Goal: Task Accomplishment & Management: Use online tool/utility

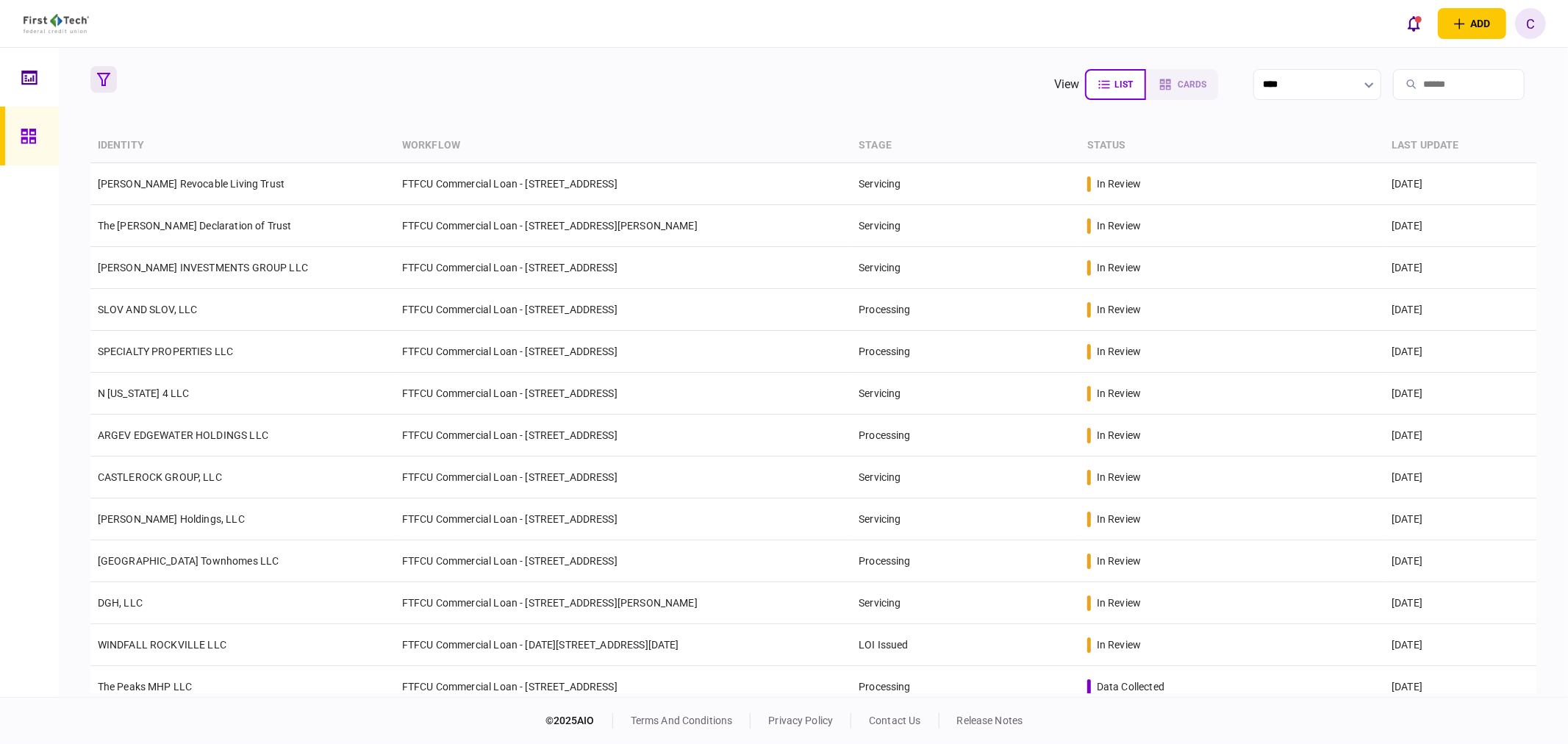
click at [105, 83] on icon "button" at bounding box center [103, 79] width 13 height 13
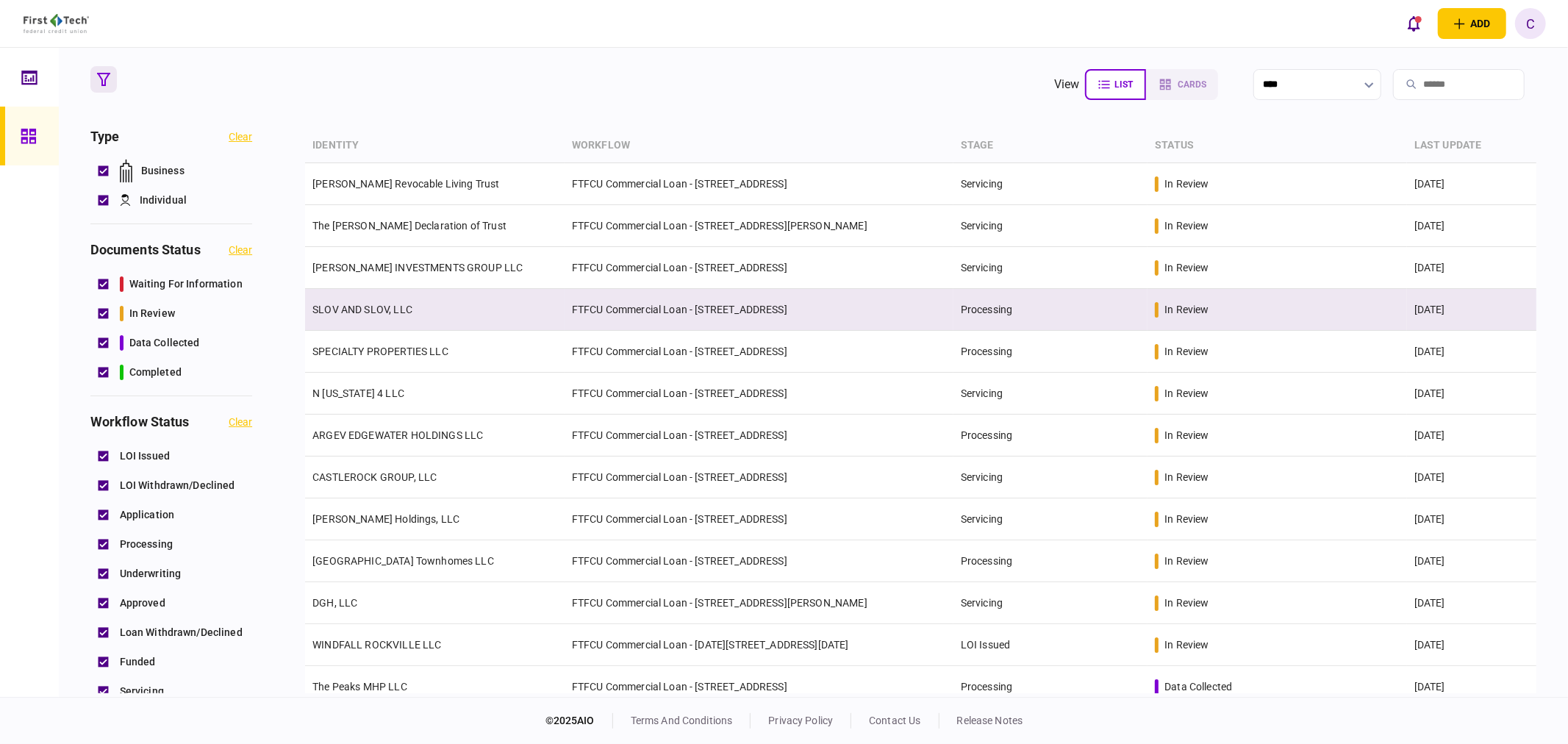
click at [401, 310] on link "SLOV AND SLOV, LLC" at bounding box center [363, 309] width 100 height 11
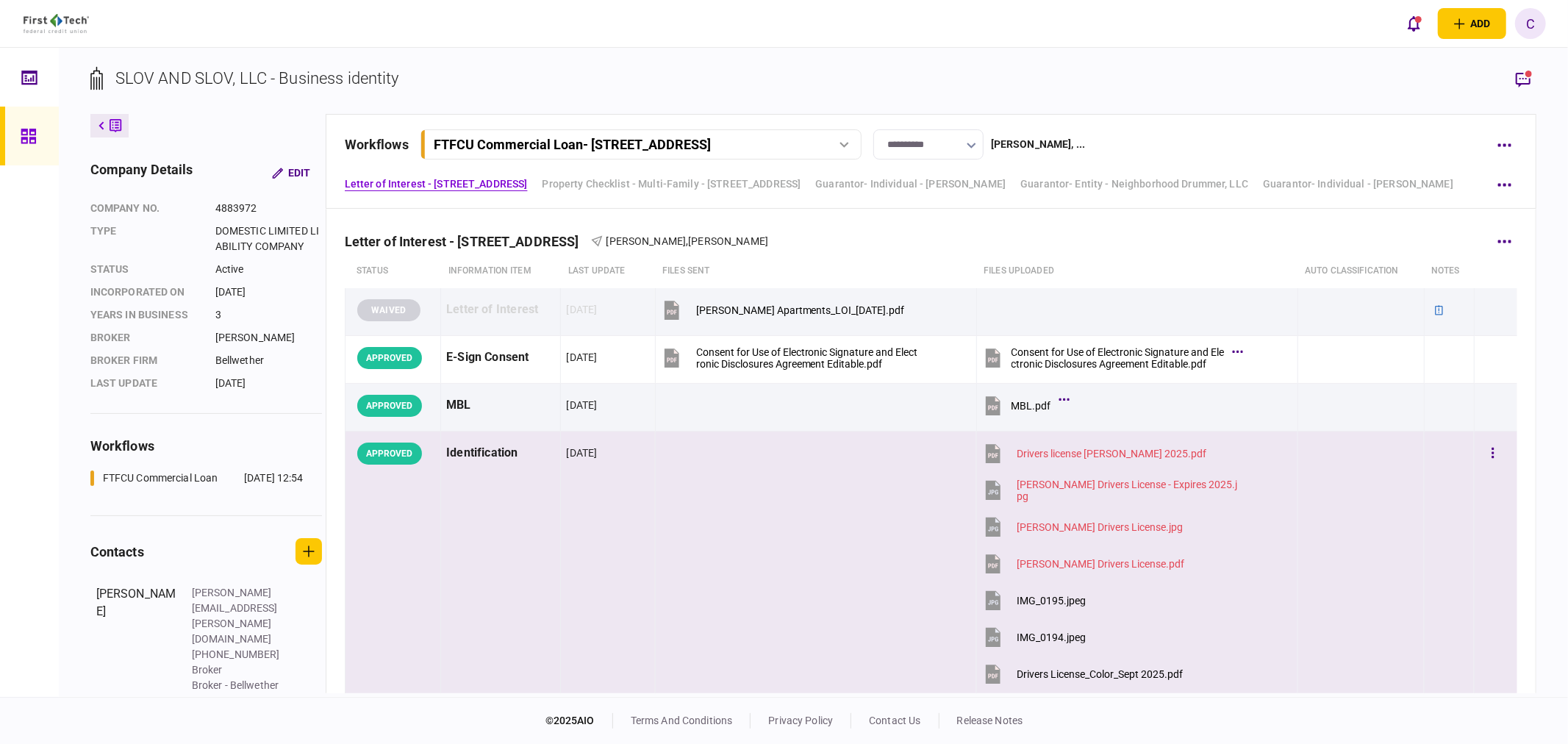
scroll to position [408, 0]
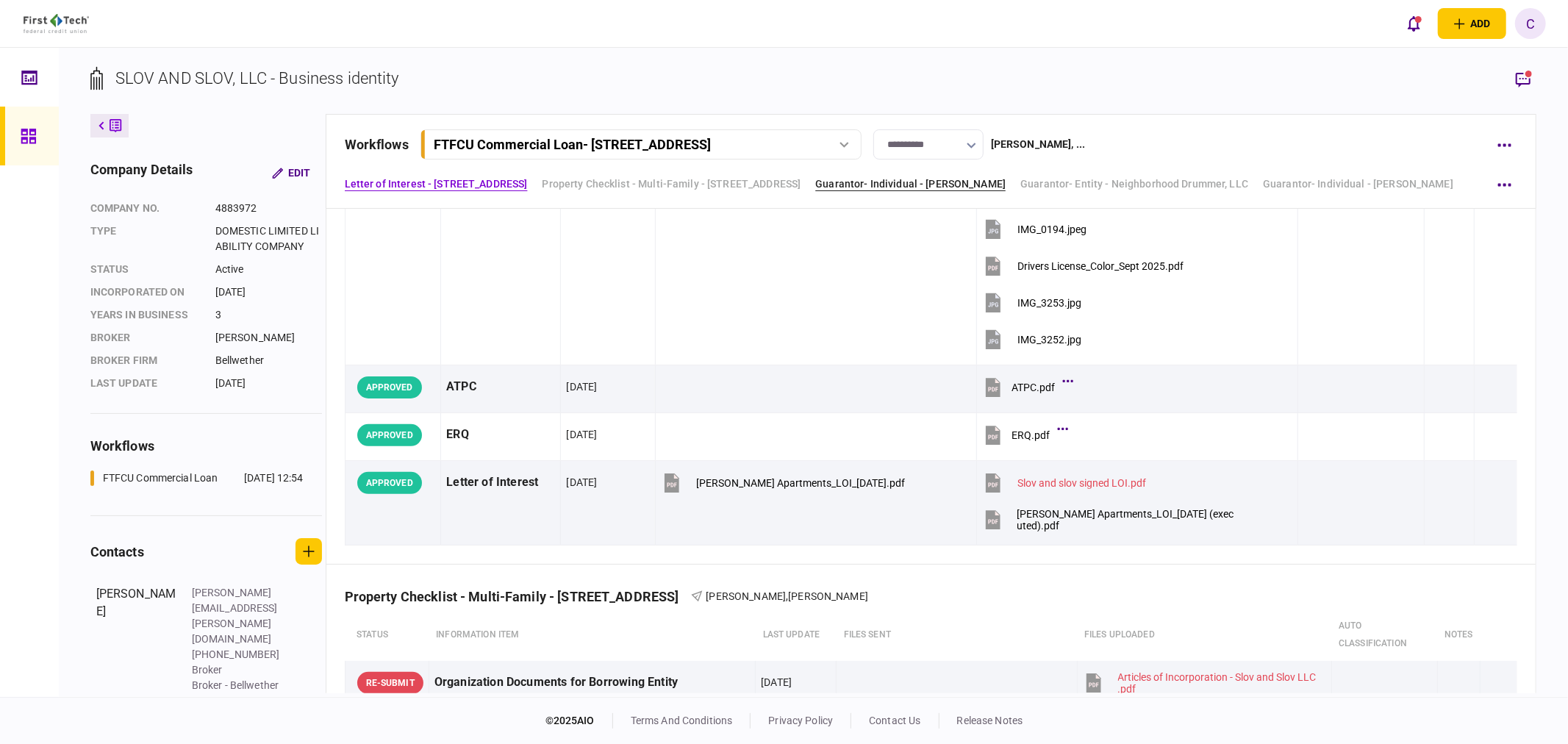
click at [997, 183] on link "Guarantor- Individual - [PERSON_NAME]" at bounding box center [910, 184] width 191 height 16
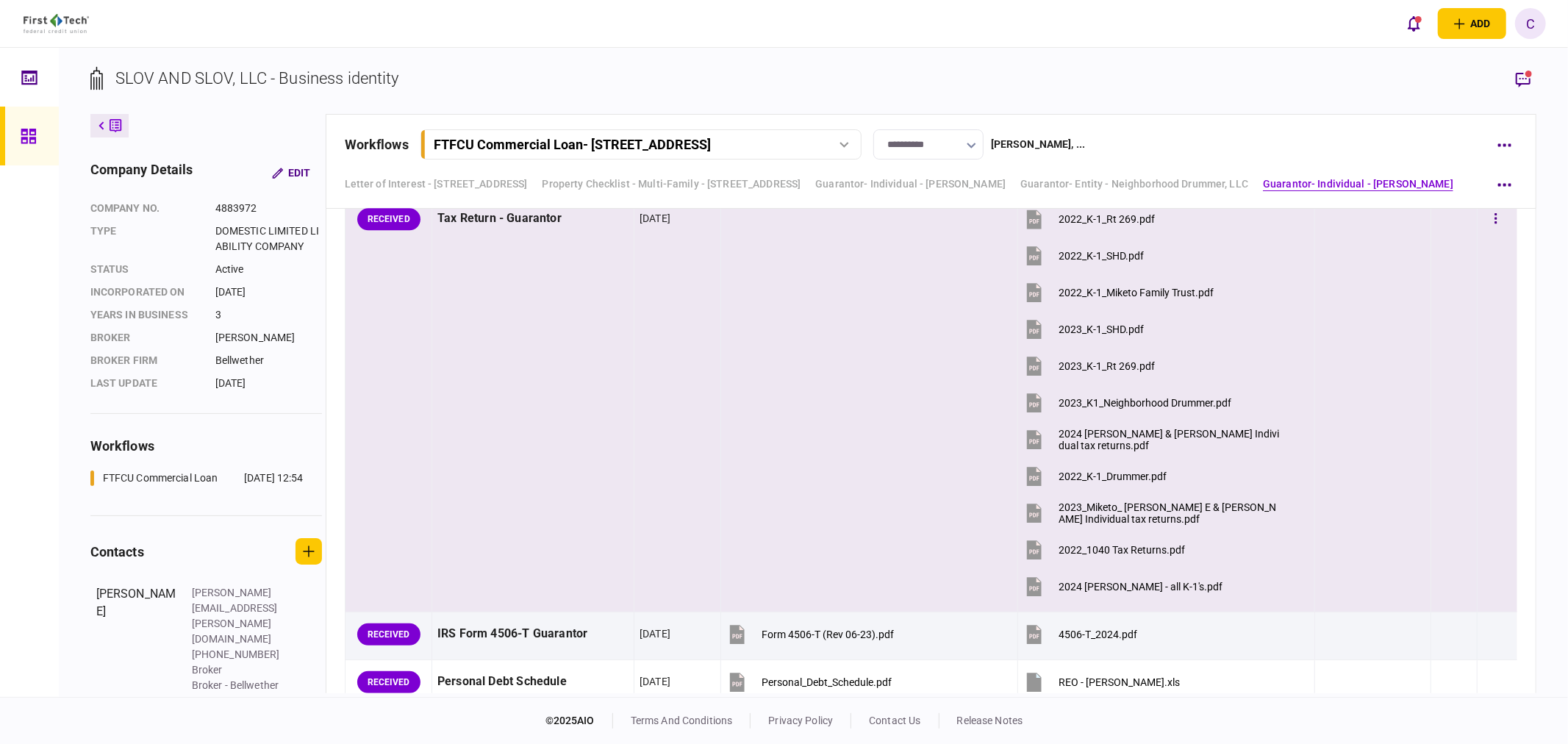
scroll to position [2960, 0]
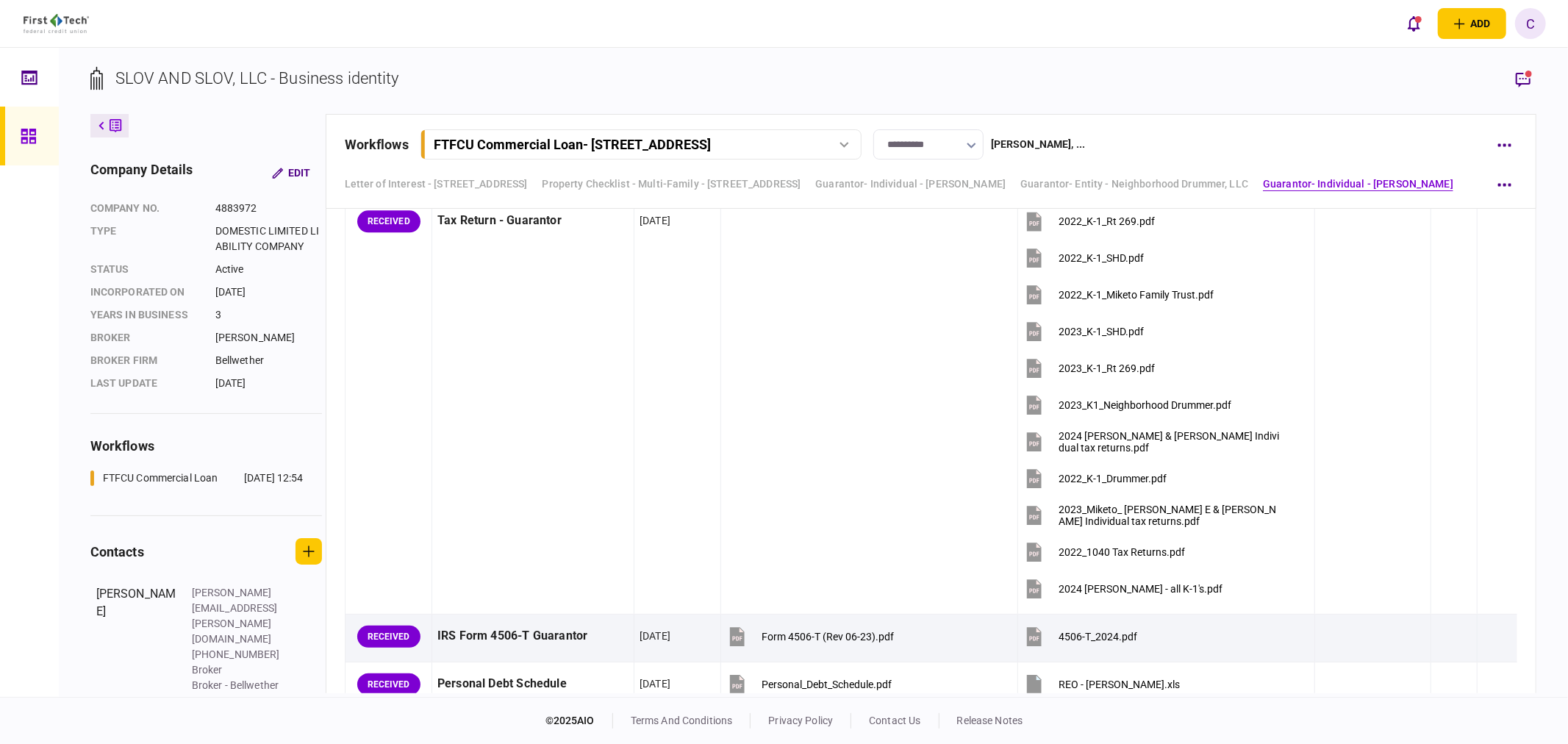
drag, startPoint x: 1136, startPoint y: 75, endPoint x: 1116, endPoint y: 89, distance: 24.4
click at [1136, 75] on section "SLOV AND SLOV, LLC - Business identity" at bounding box center [813, 90] width 1447 height 47
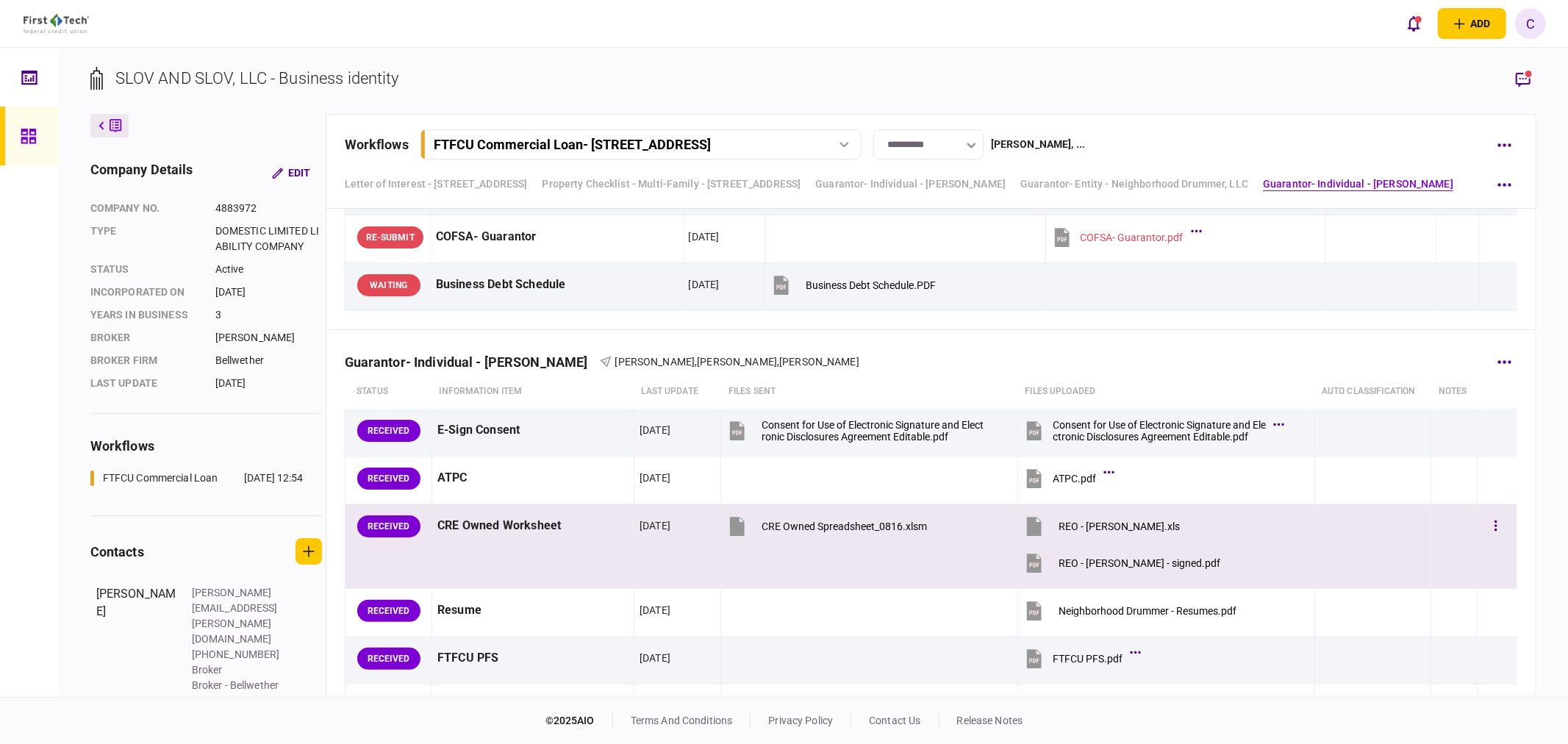
scroll to position [2470, 0]
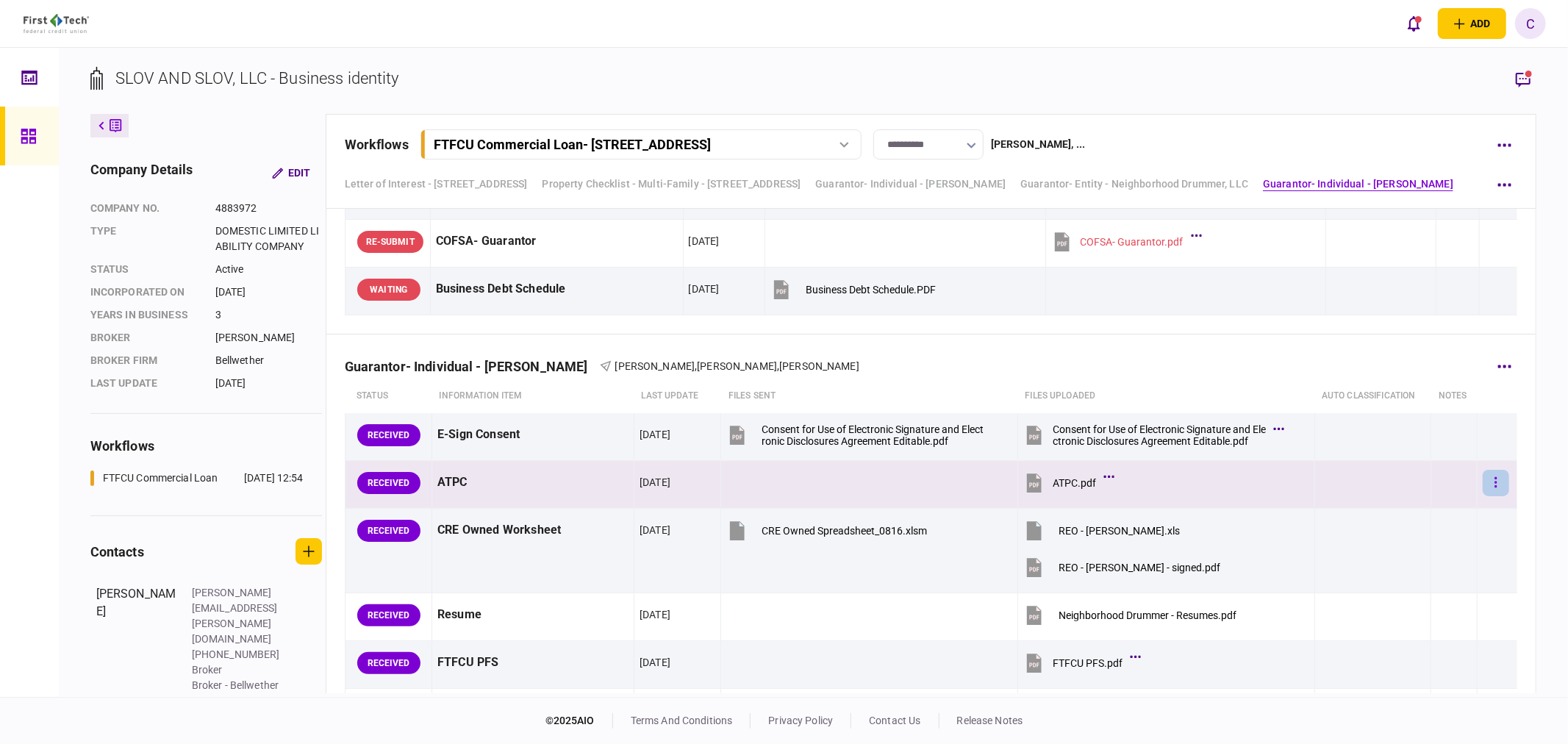
click at [1495, 482] on icon "button" at bounding box center [1496, 482] width 3 height 11
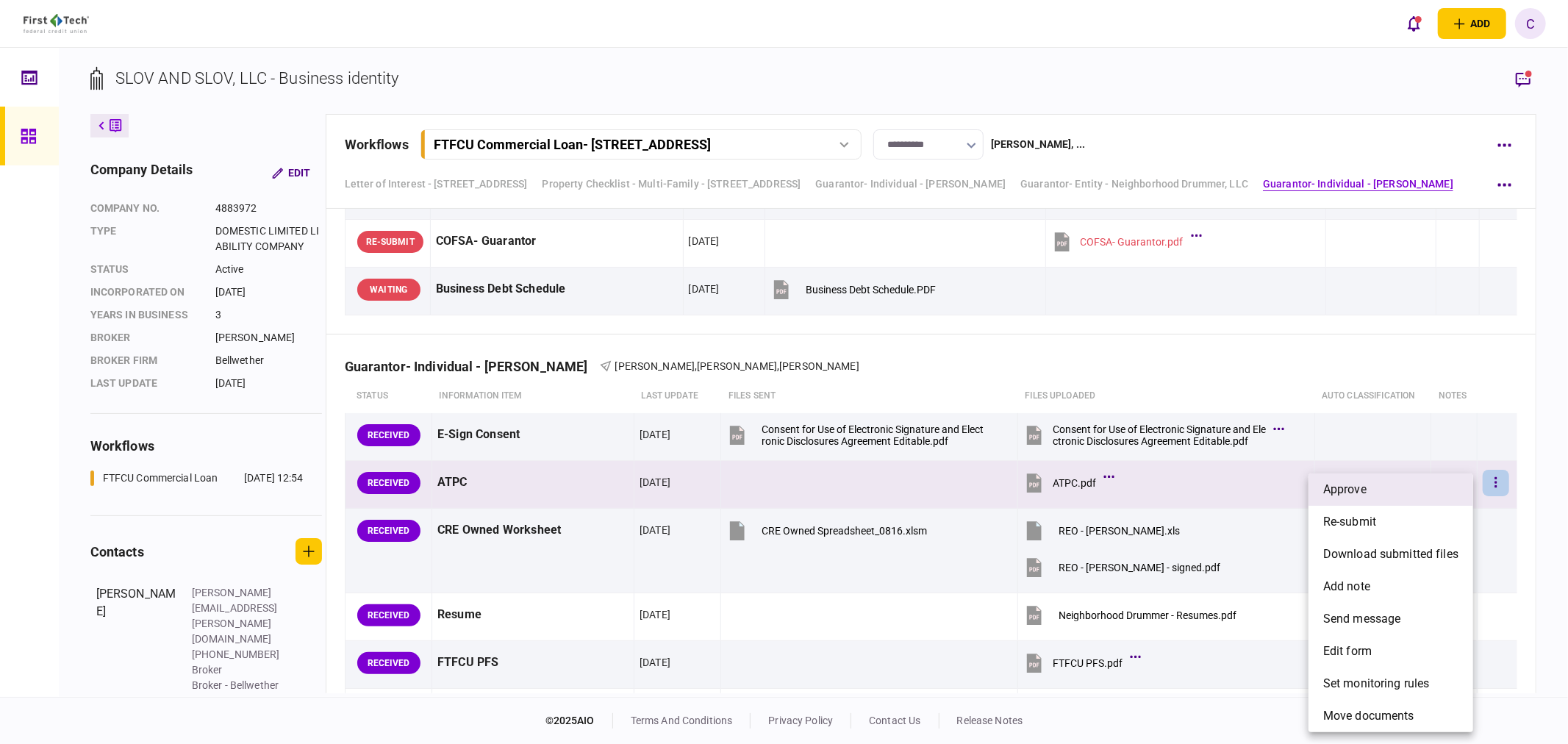
click at [1390, 494] on li "approve" at bounding box center [1390, 489] width 164 height 33
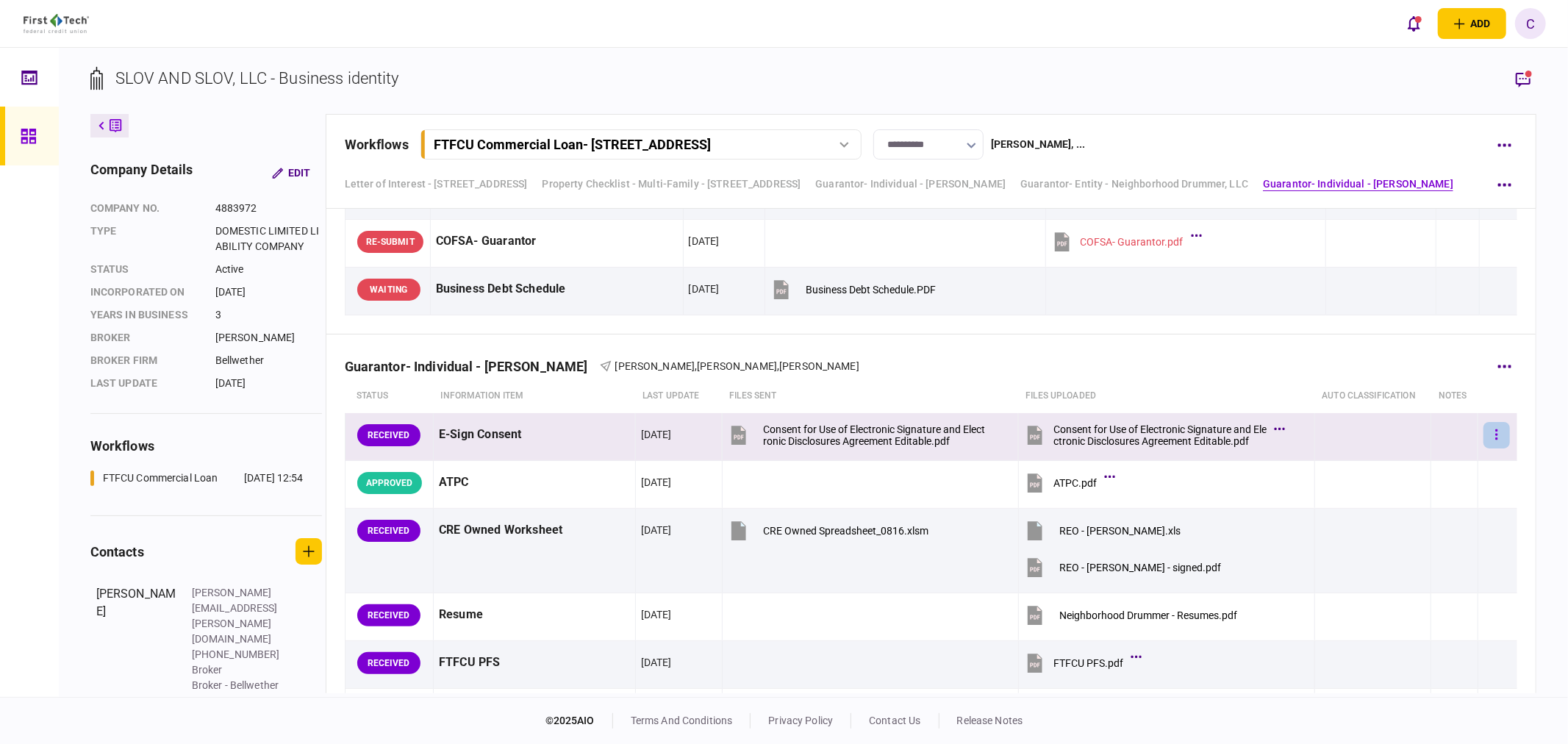
click at [1495, 432] on icon "button" at bounding box center [1496, 435] width 3 height 11
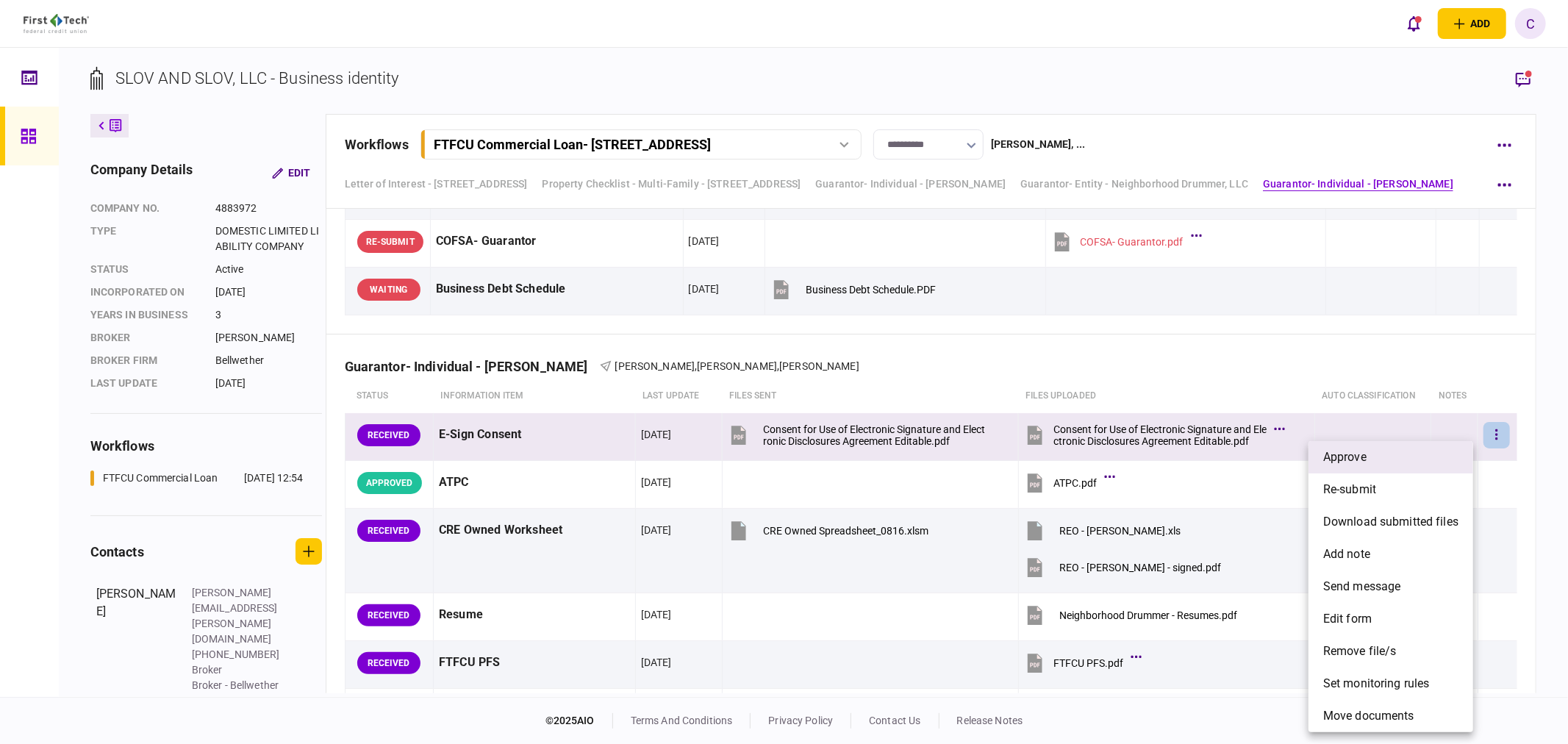
click at [1362, 454] on span "approve" at bounding box center [1344, 457] width 43 height 18
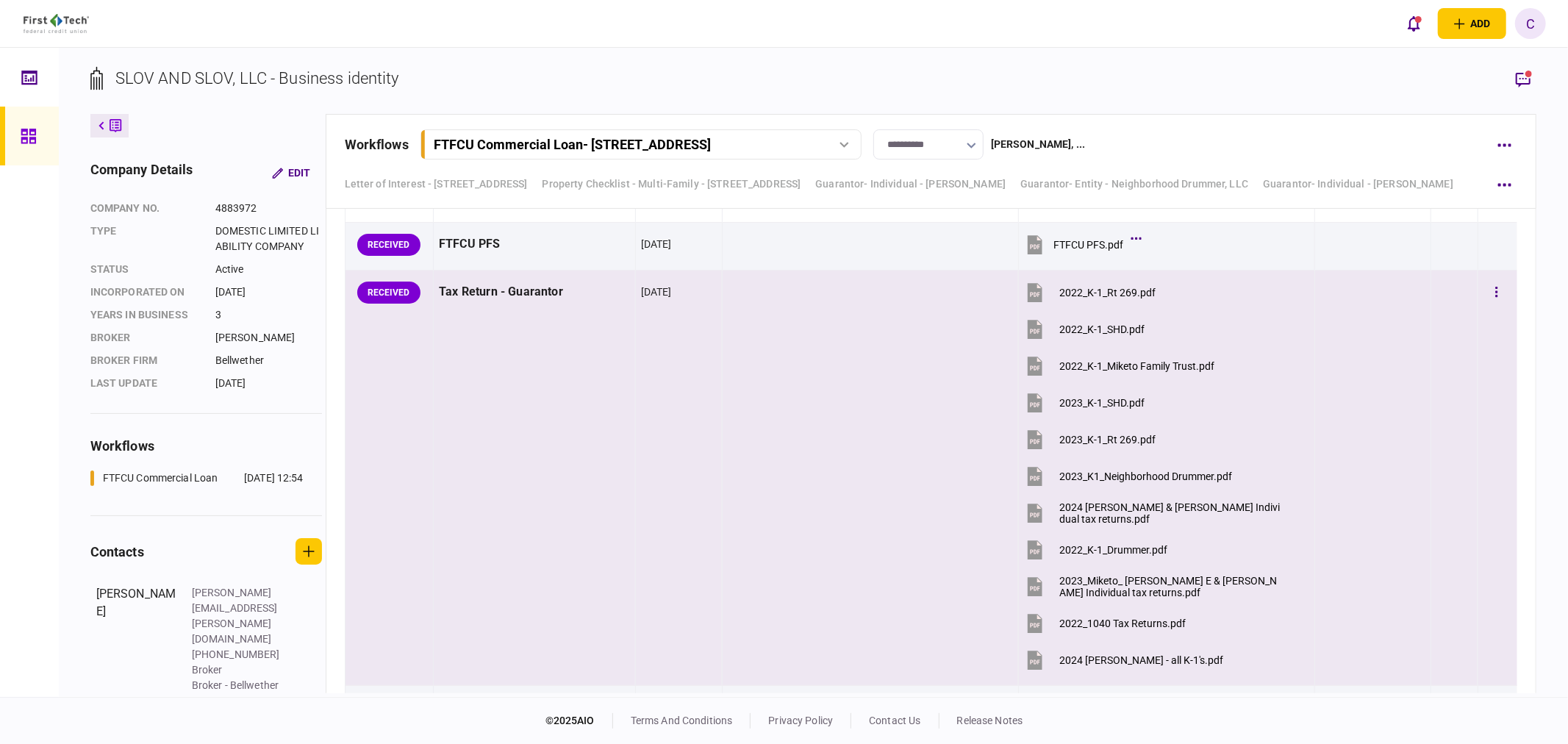
scroll to position [3041, 0]
